Goal: Task Accomplishment & Management: Manage account settings

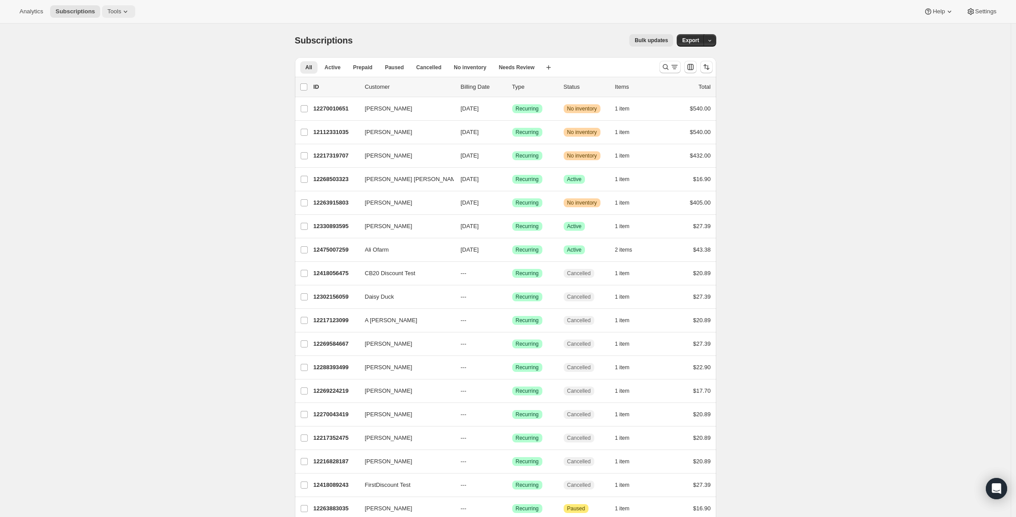
click at [114, 12] on span "Tools" at bounding box center [114, 11] width 14 height 7
click at [975, 10] on span "Settings" at bounding box center [985, 11] width 21 height 7
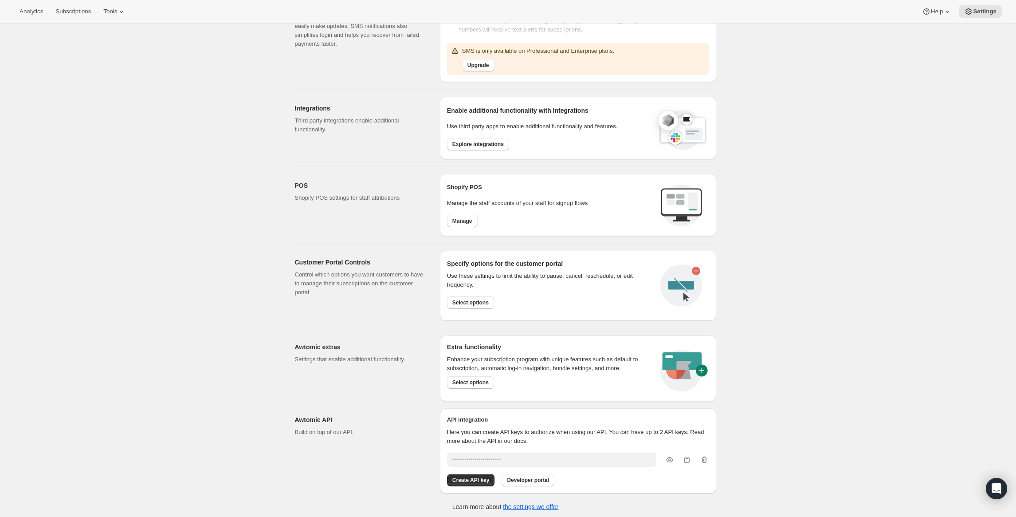
scroll to position [214, 0]
